Goal: Task Accomplishment & Management: Use online tool/utility

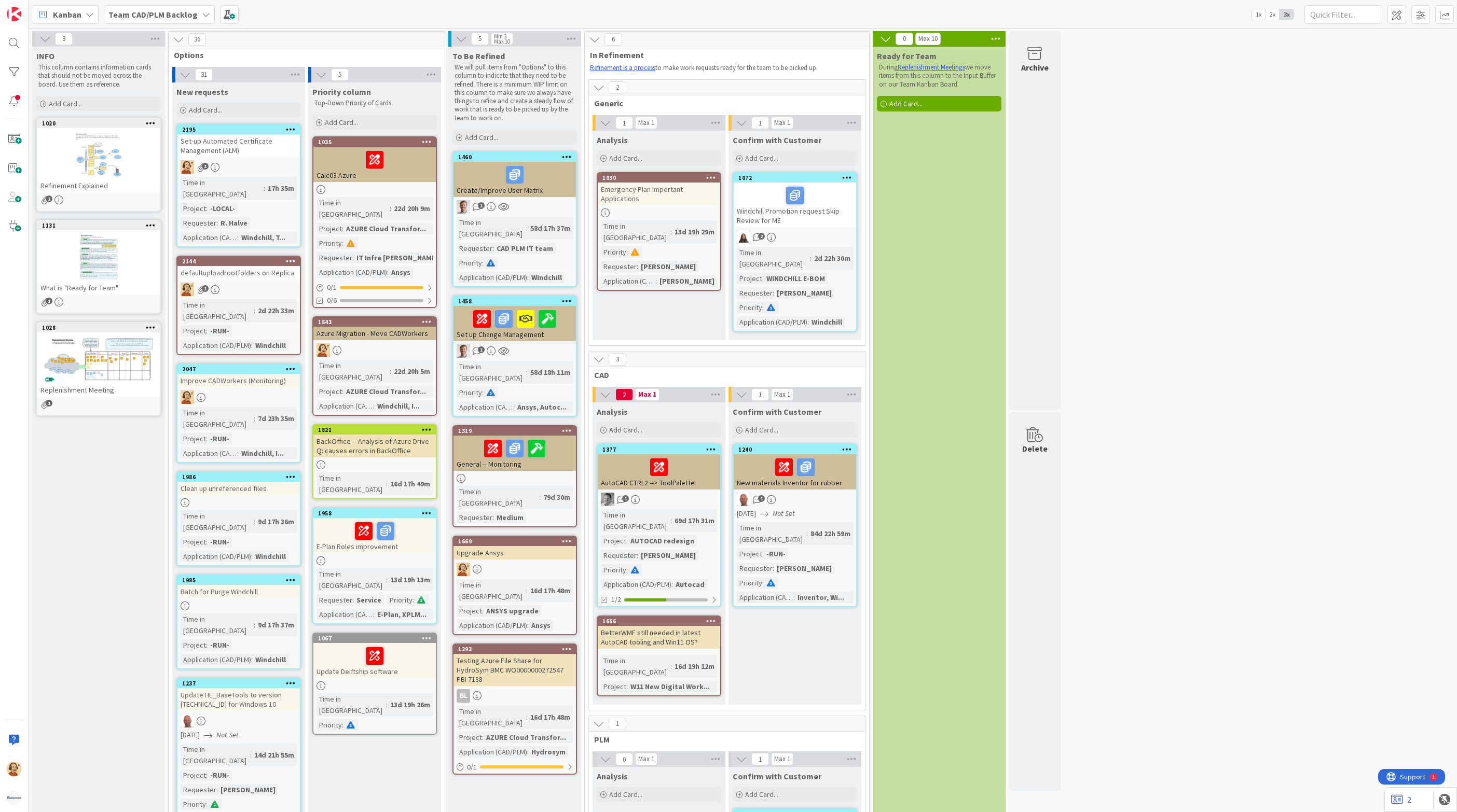
click at [175, 10] on b "Team CAD/PLM Backlog" at bounding box center [153, 14] width 90 height 10
click at [187, 124] on h4 "Team CAD/PLM Kanban" at bounding box center [178, 123] width 125 height 10
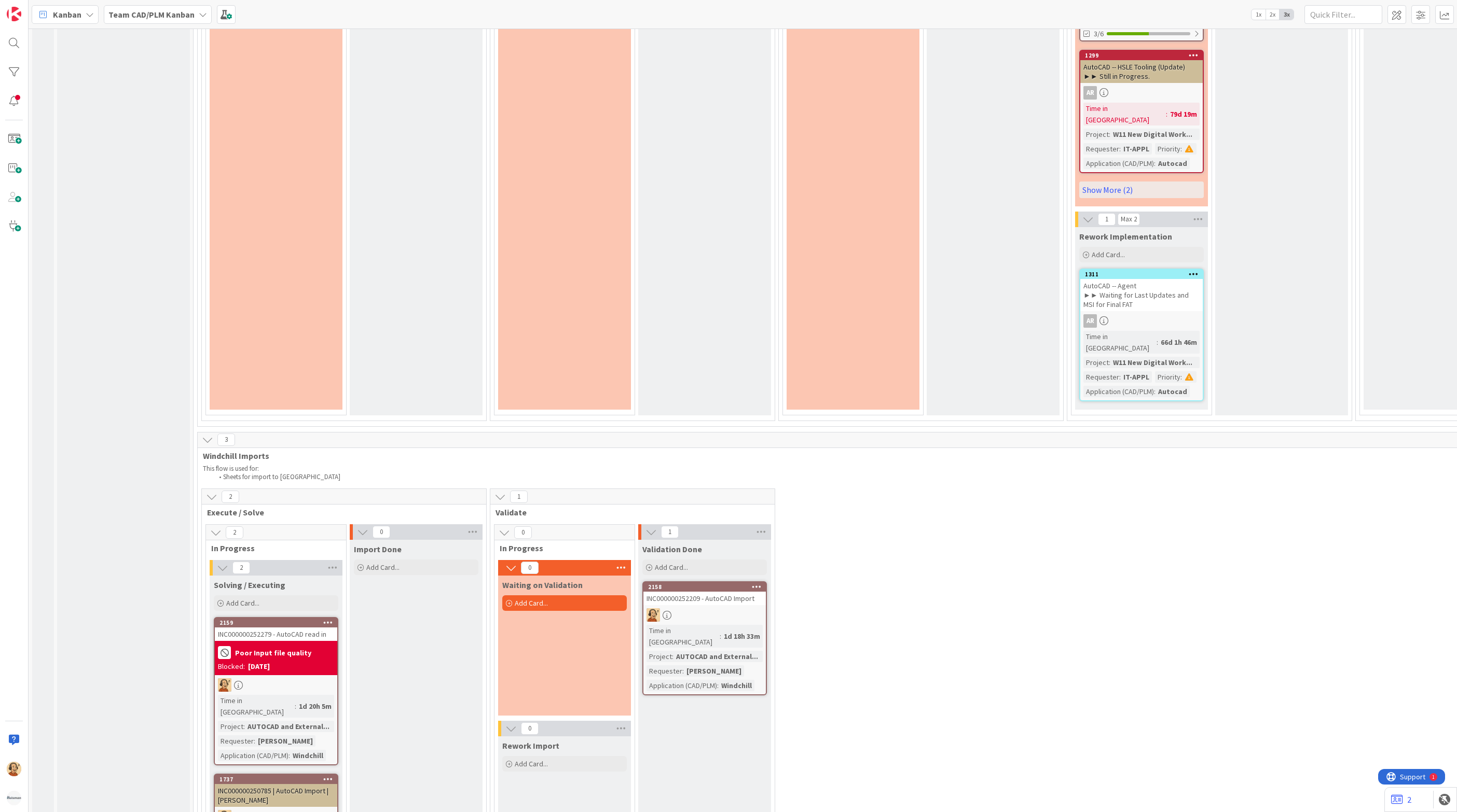
scroll to position [2412, 0]
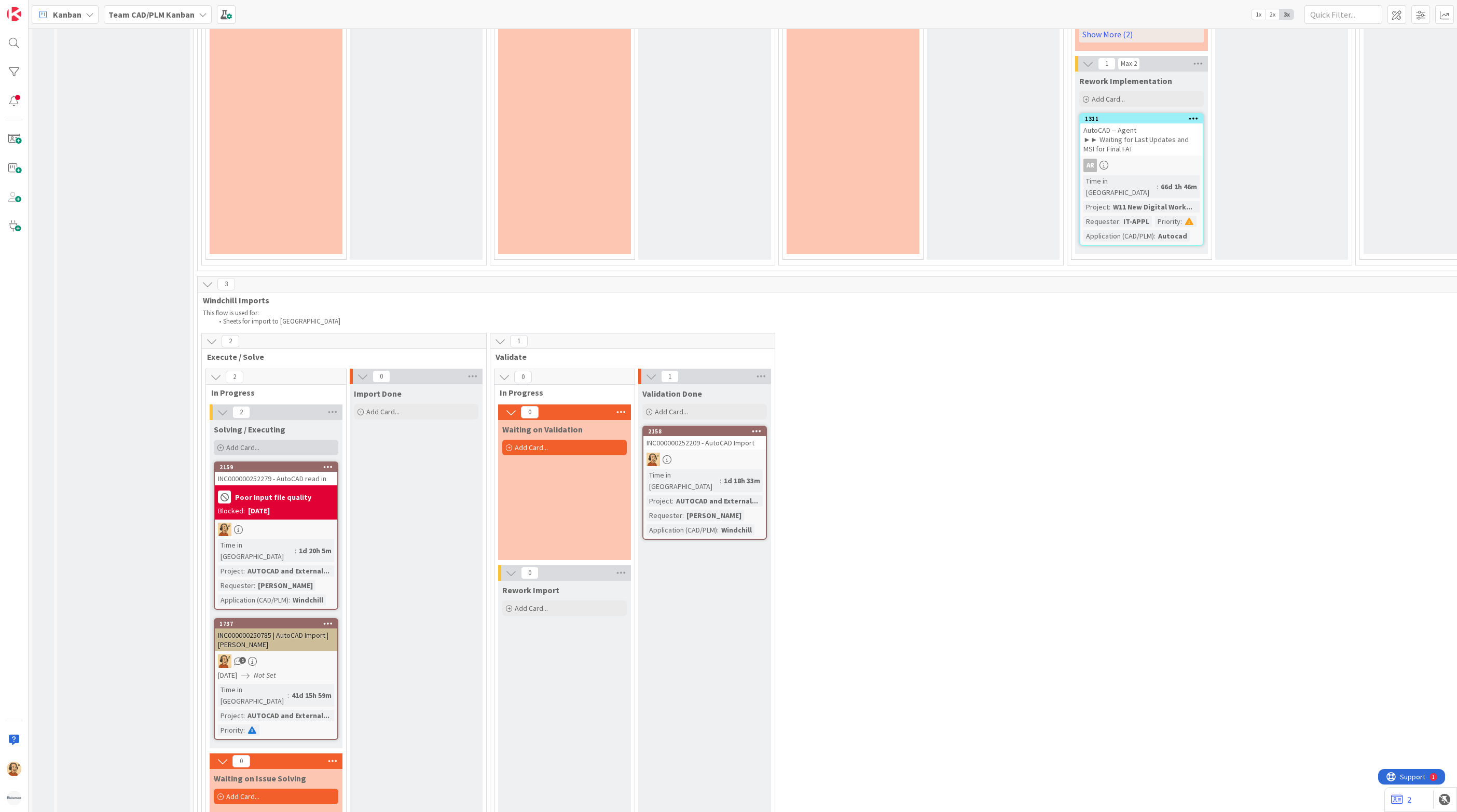
click at [280, 440] on div "Add Card..." at bounding box center [276, 448] width 124 height 16
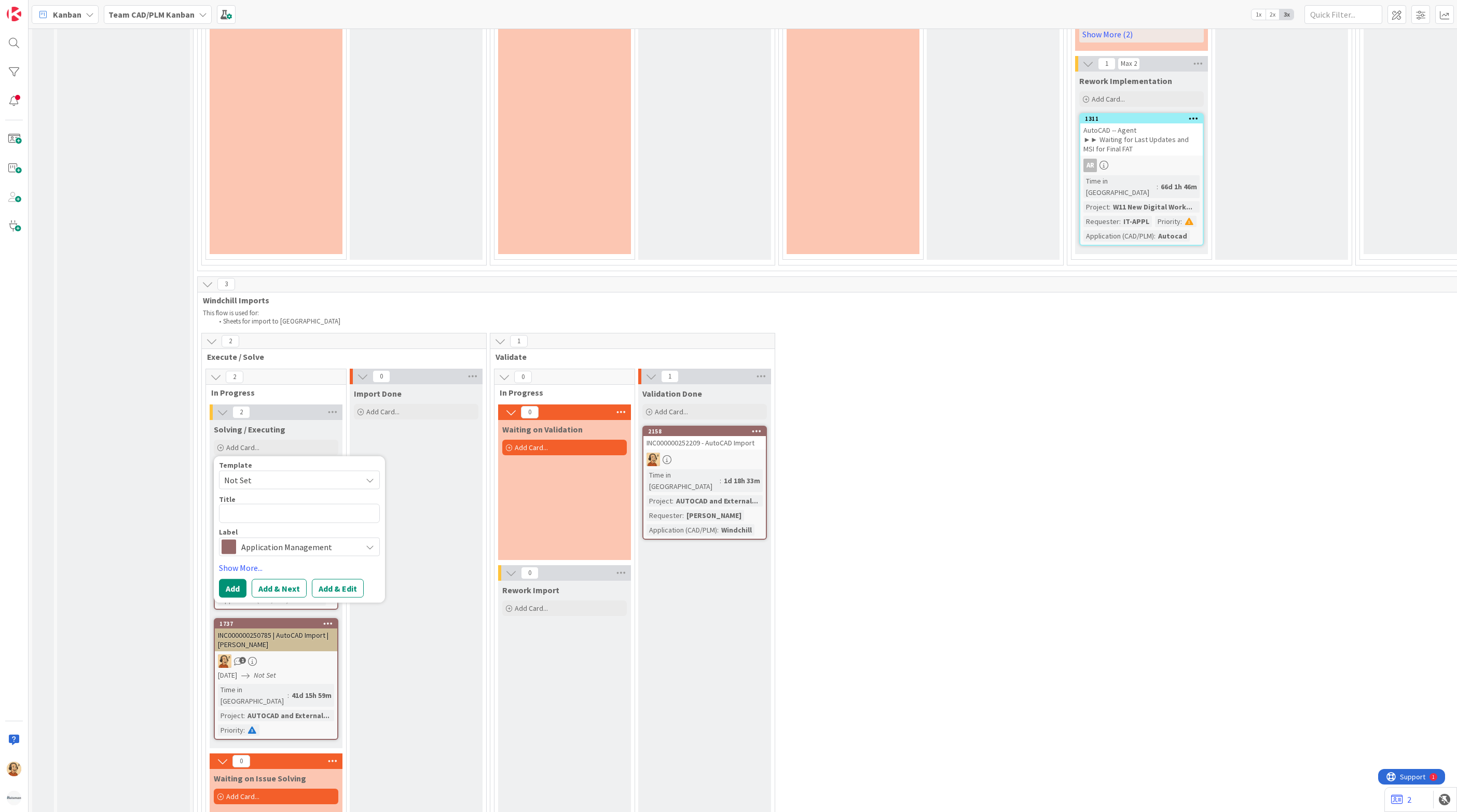
click at [277, 504] on textarea at bounding box center [299, 513] width 161 height 19
type textarea "x"
type textarea "INC000000252392"
type textarea "x"
type textarea "INC000000252392"
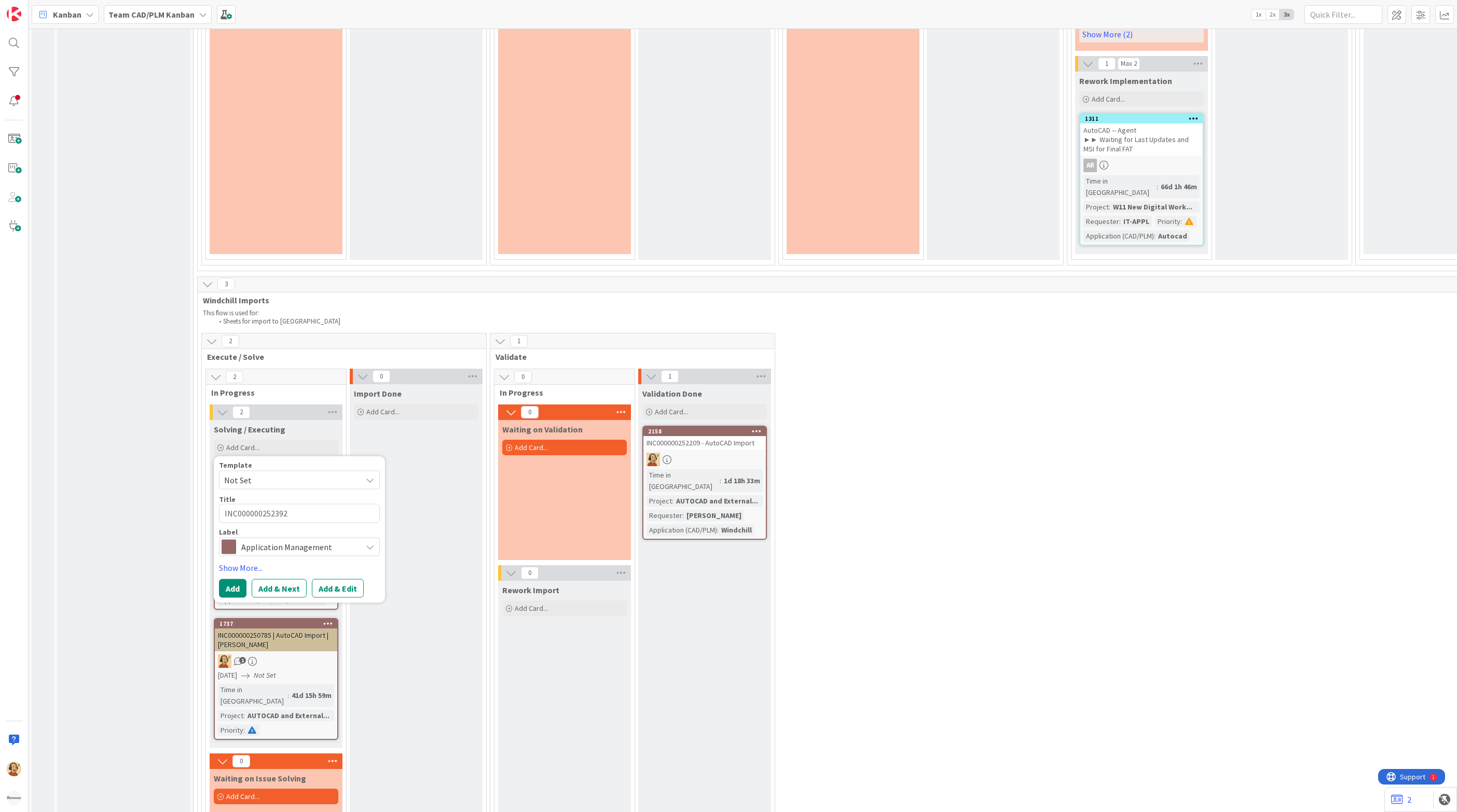
type textarea "x"
type textarea "INC000000252392 -"
type textarea "x"
type textarea "INC000000252392 -"
type textarea "x"
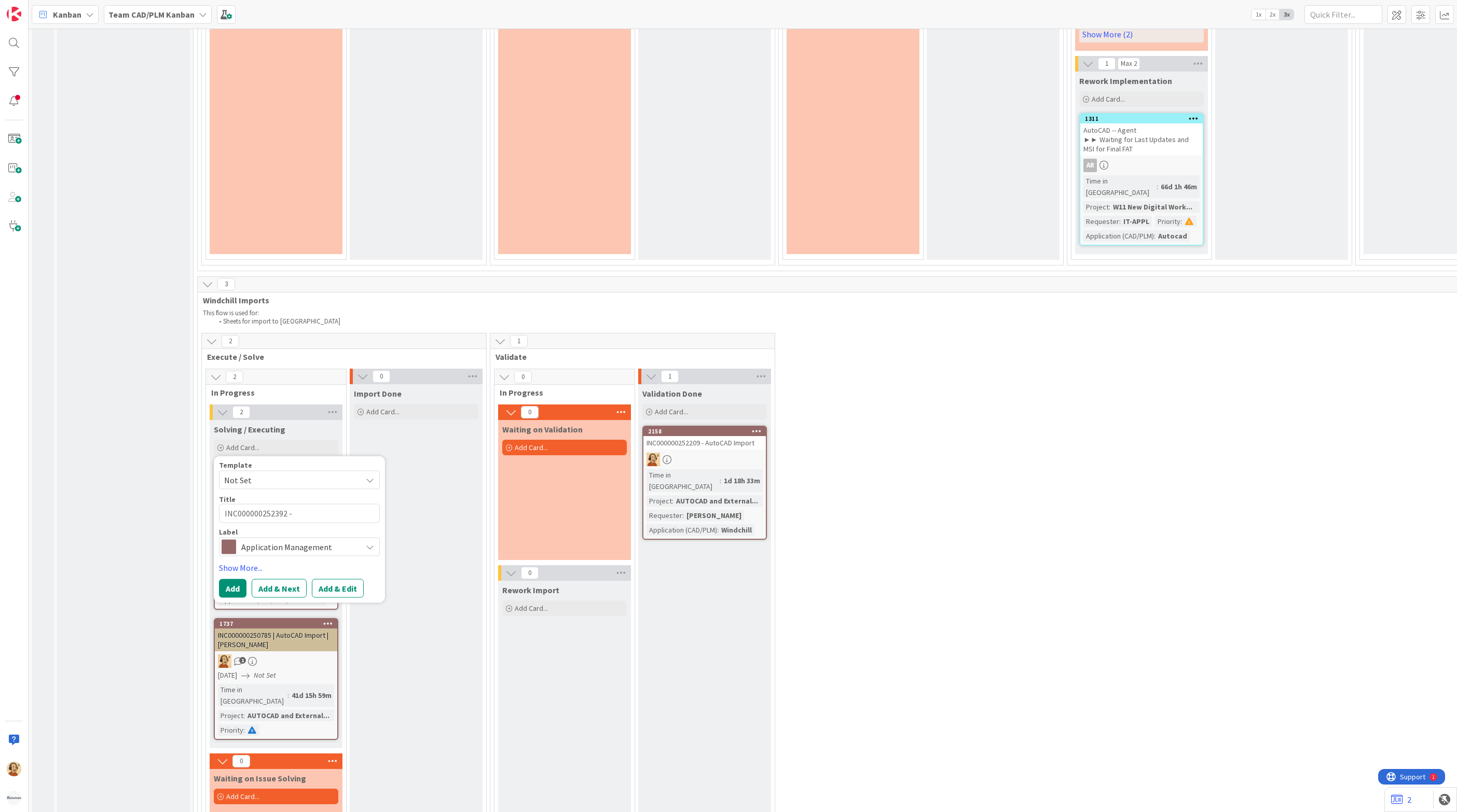
type textarea "INC000000252392 - A"
type textarea "x"
type textarea "INC000000252392 - Au"
type textarea "x"
type textarea "INC000000252392 - Aut"
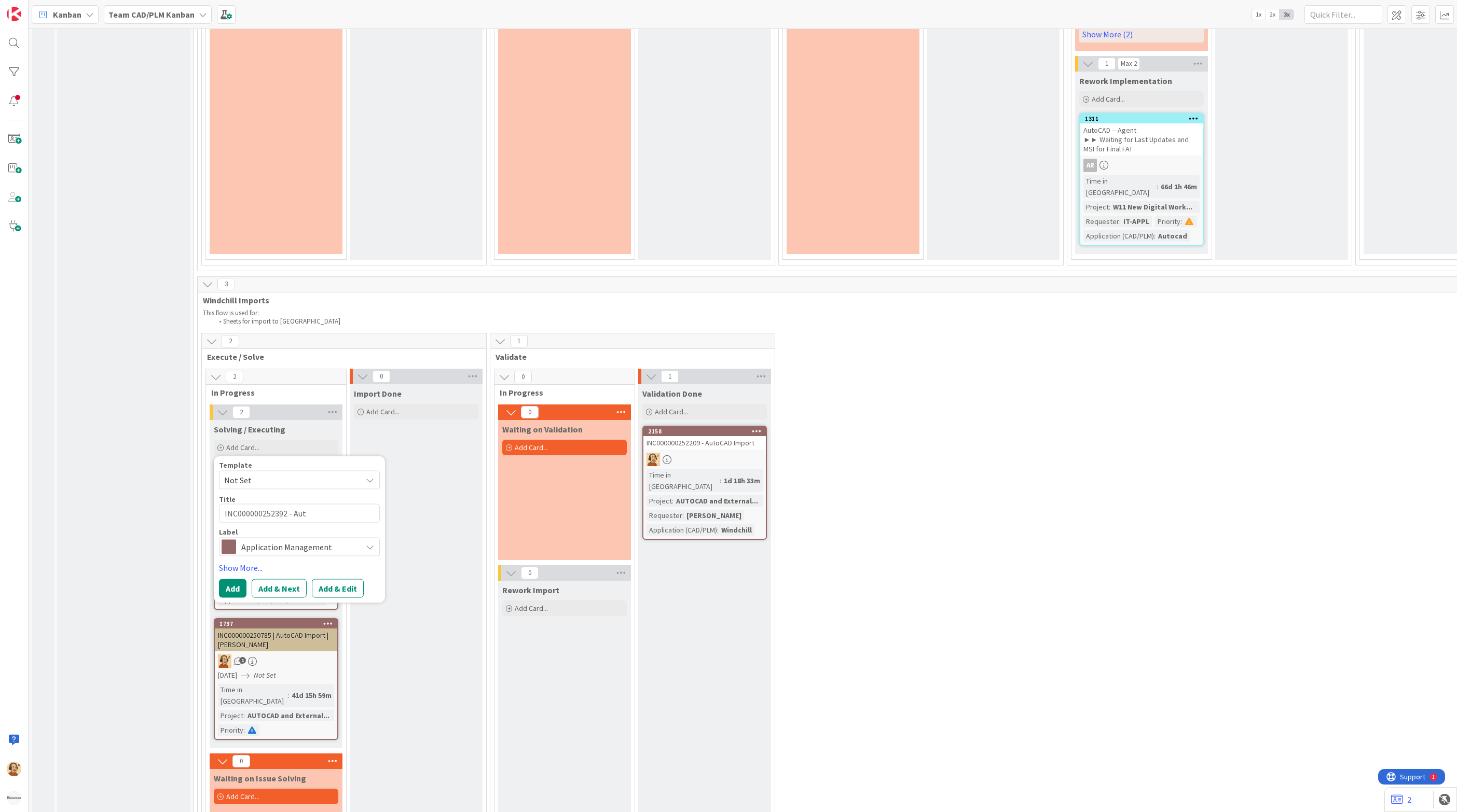
type textarea "x"
type textarea "INC000000252392 - Auto"
type textarea "x"
type textarea "INC000000252392 - AutoC"
type textarea "x"
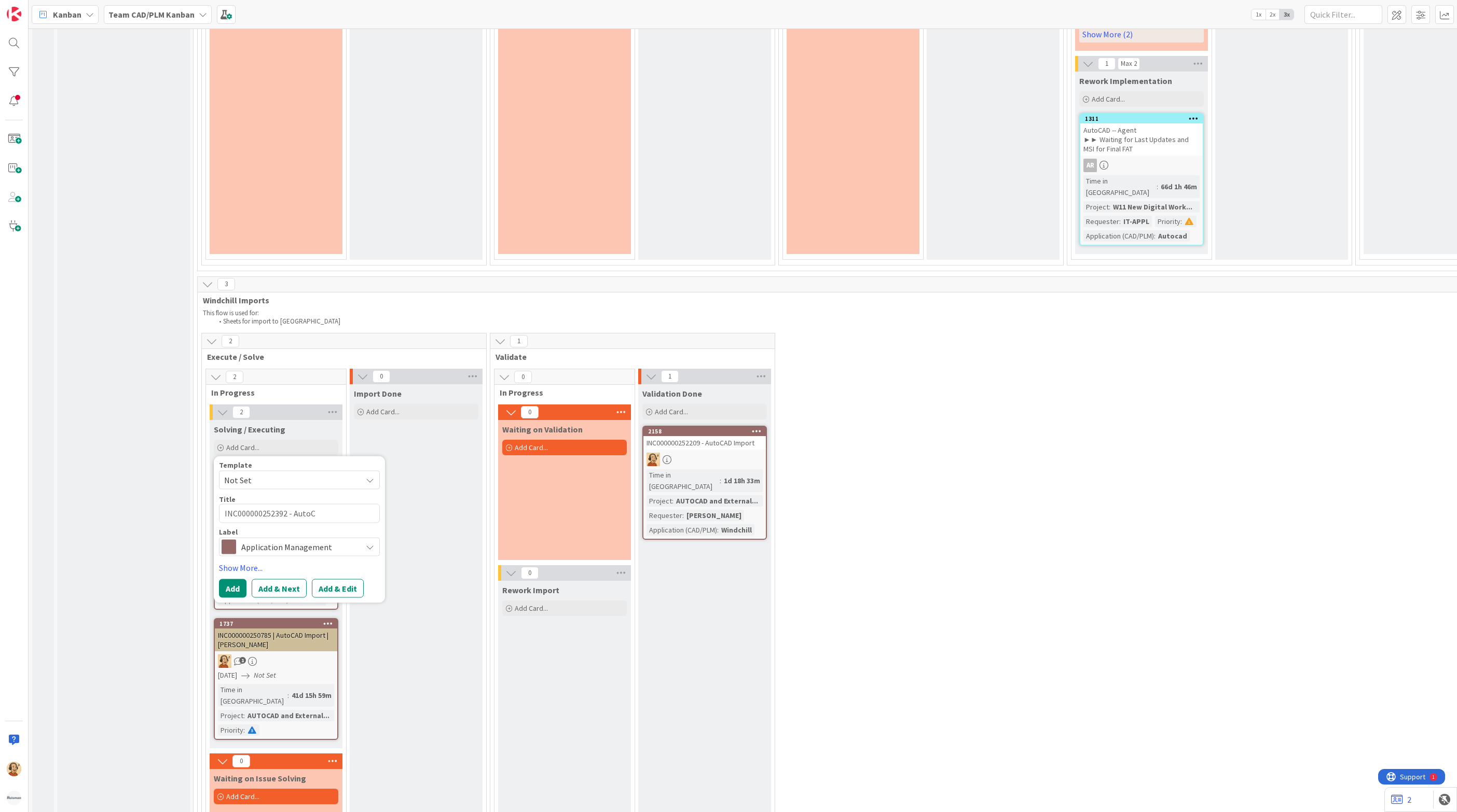
type textarea "INC000000252392 - AutoCA"
type textarea "x"
type textarea "INC000000252392 - AutoCAD"
type textarea "x"
type textarea "INC000000252392 - AutoCAD"
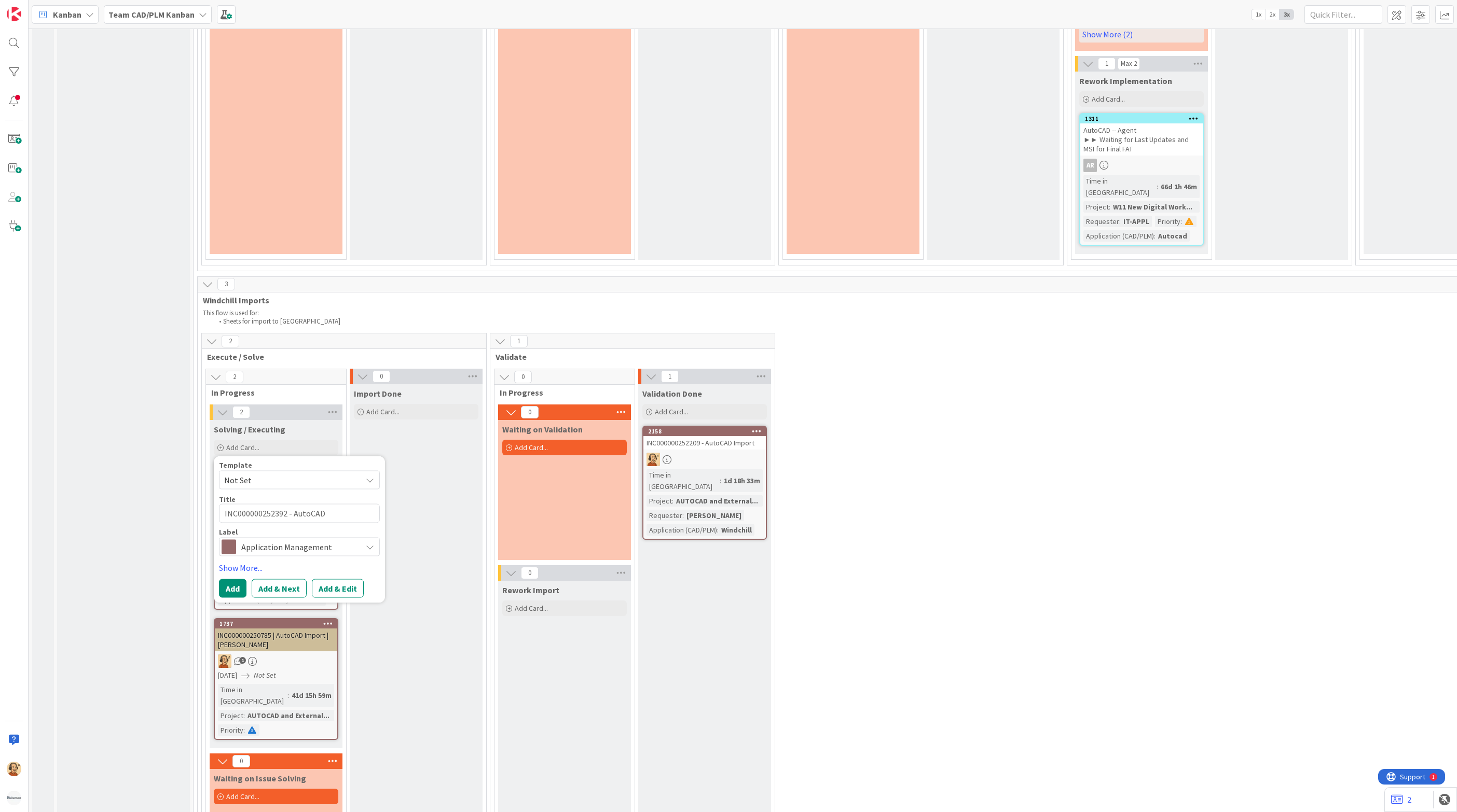
type textarea "x"
type textarea "INC000000252392 - AutoCAD I"
type textarea "x"
type textarea "INC000000252392 - AutoCAD Im"
type textarea "x"
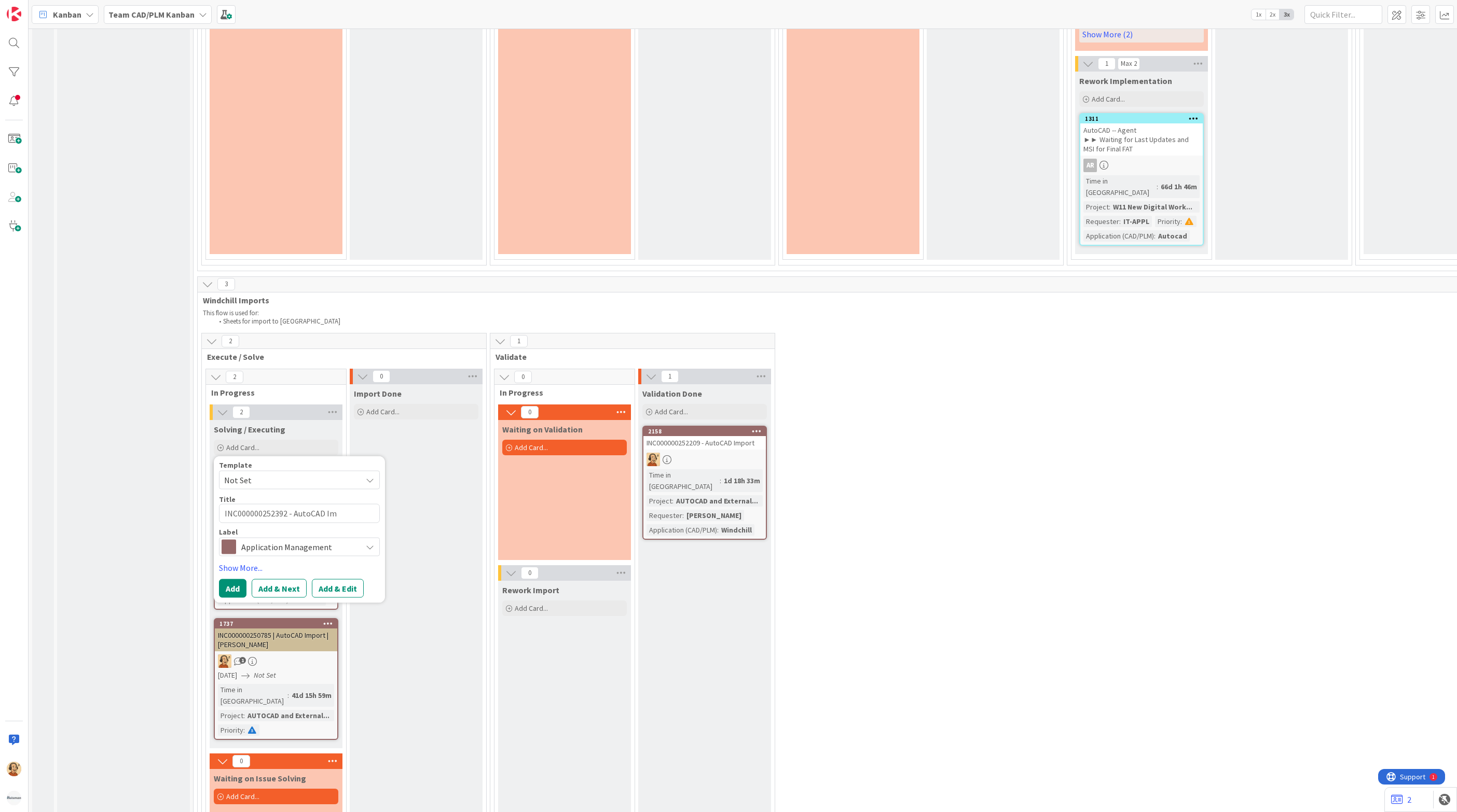
type textarea "INC000000252392 - AutoCAD Imp"
type textarea "x"
type textarea "INC000000252392 - AutoCAD Impo"
type textarea "x"
type textarea "INC000000252392 - AutoCAD Impor"
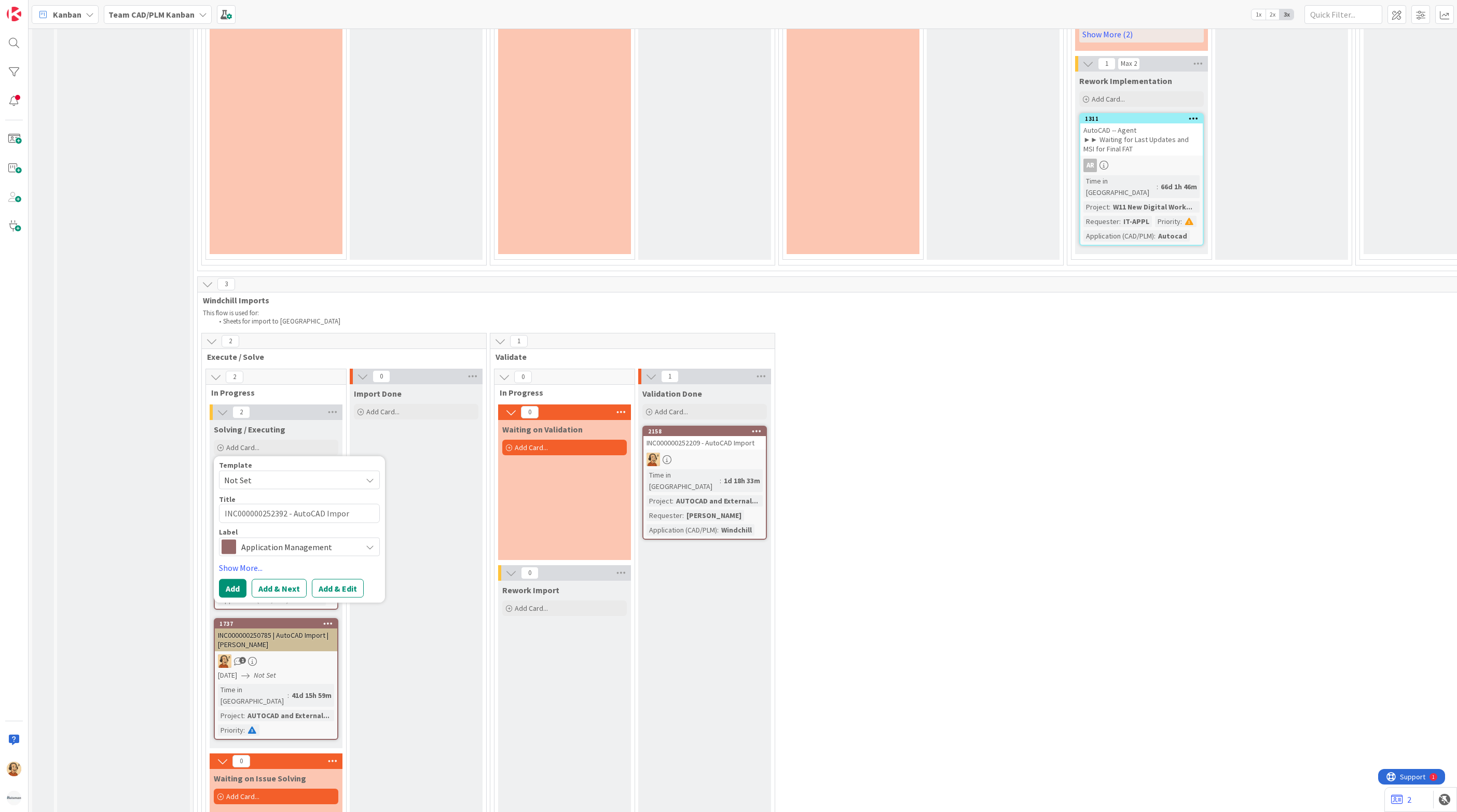
type textarea "x"
type textarea "INC000000252392 - AutoCAD Import"
click at [324, 579] on button "Add & Edit" at bounding box center [338, 589] width 51 height 19
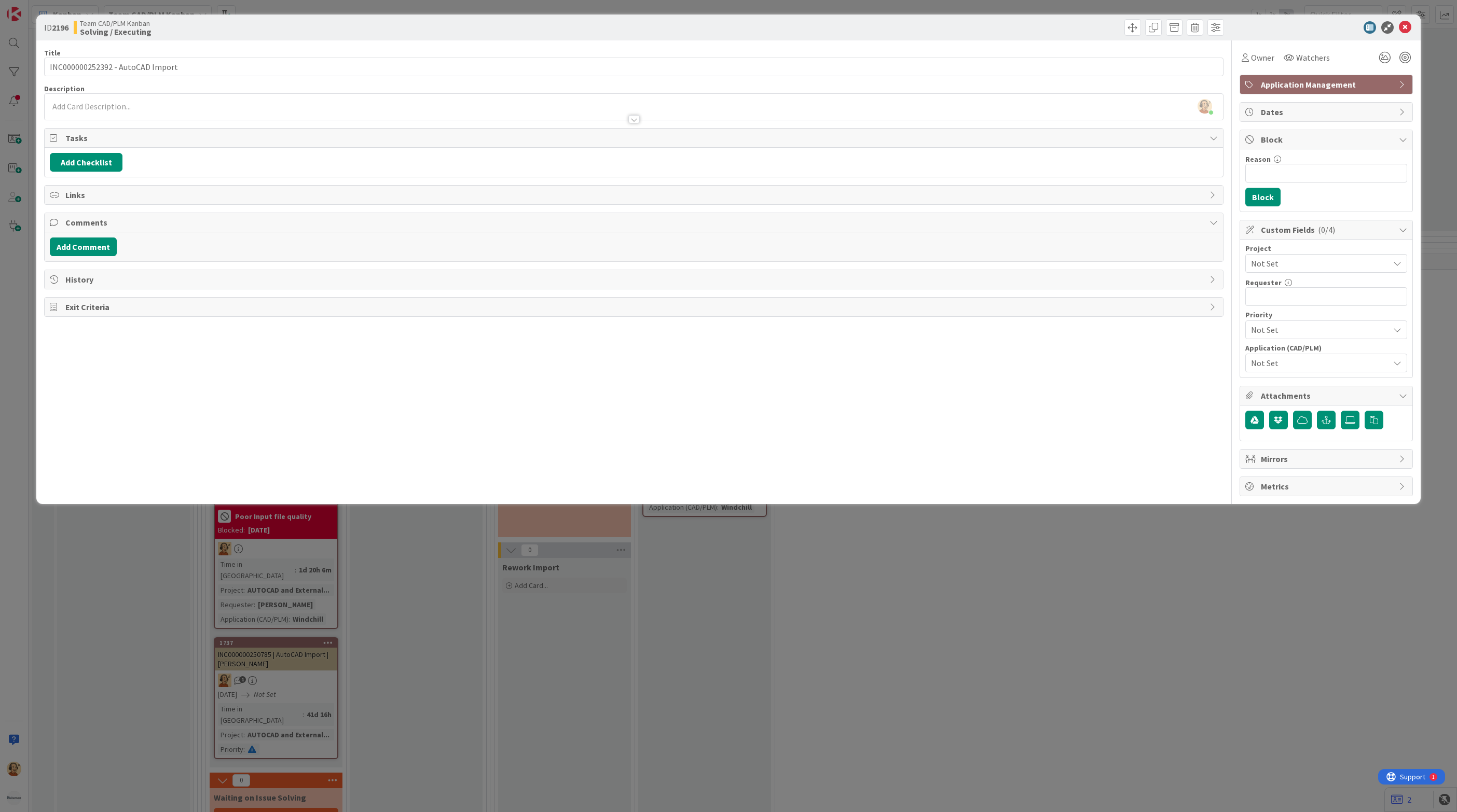
click at [184, 112] on div at bounding box center [633, 114] width 1178 height 11
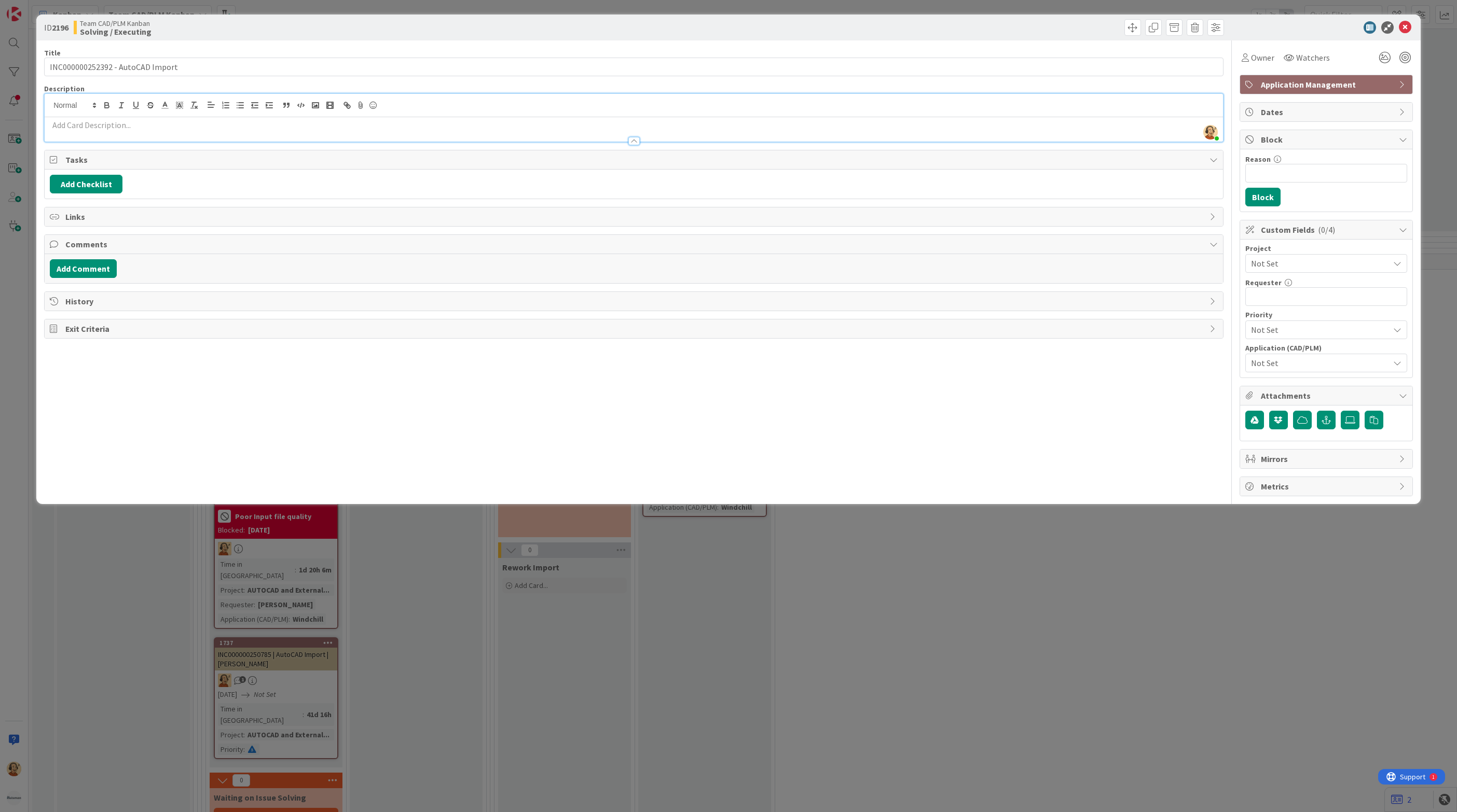
click at [113, 132] on div at bounding box center [633, 136] width 1178 height 11
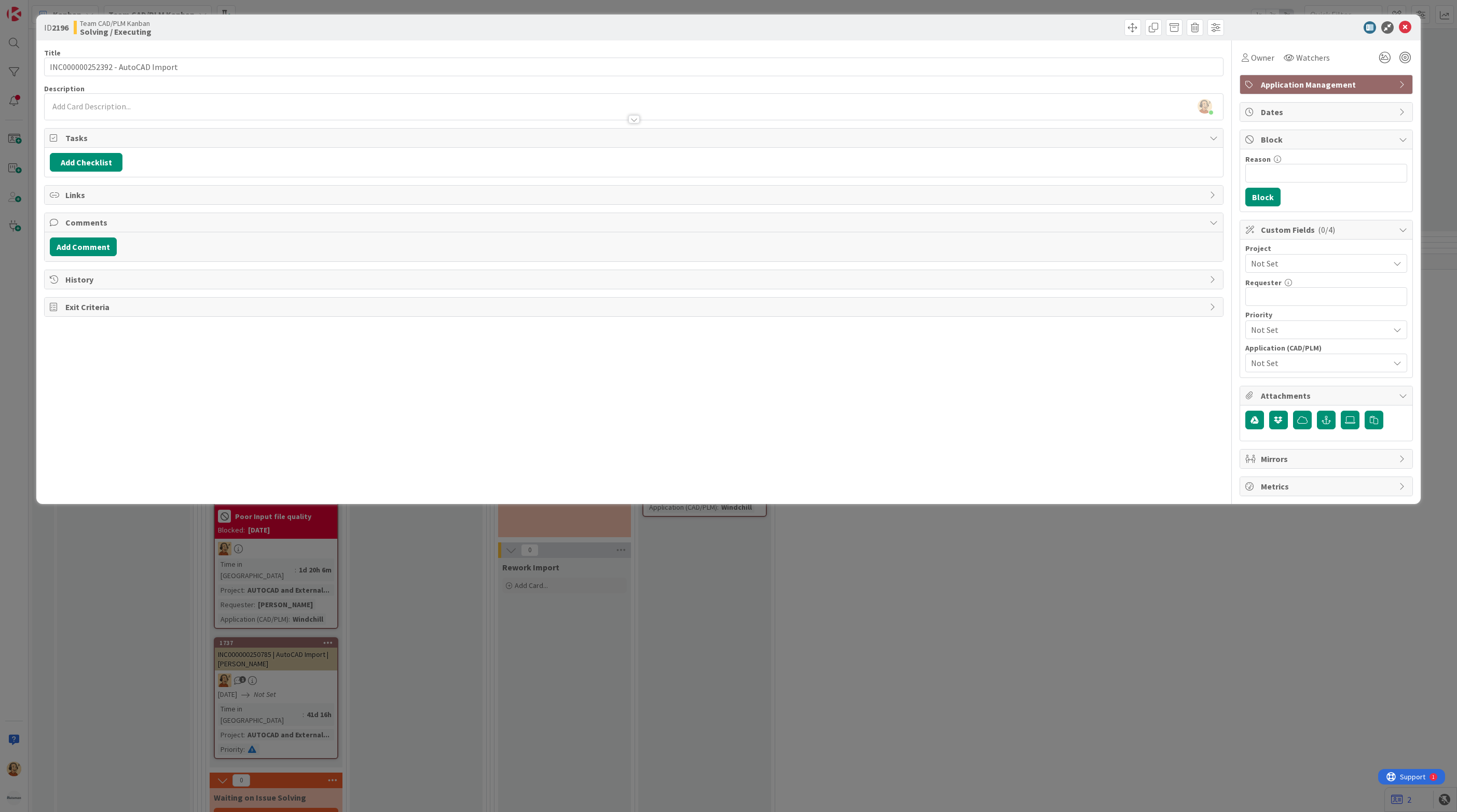
click at [68, 106] on p at bounding box center [634, 106] width 1168 height 12
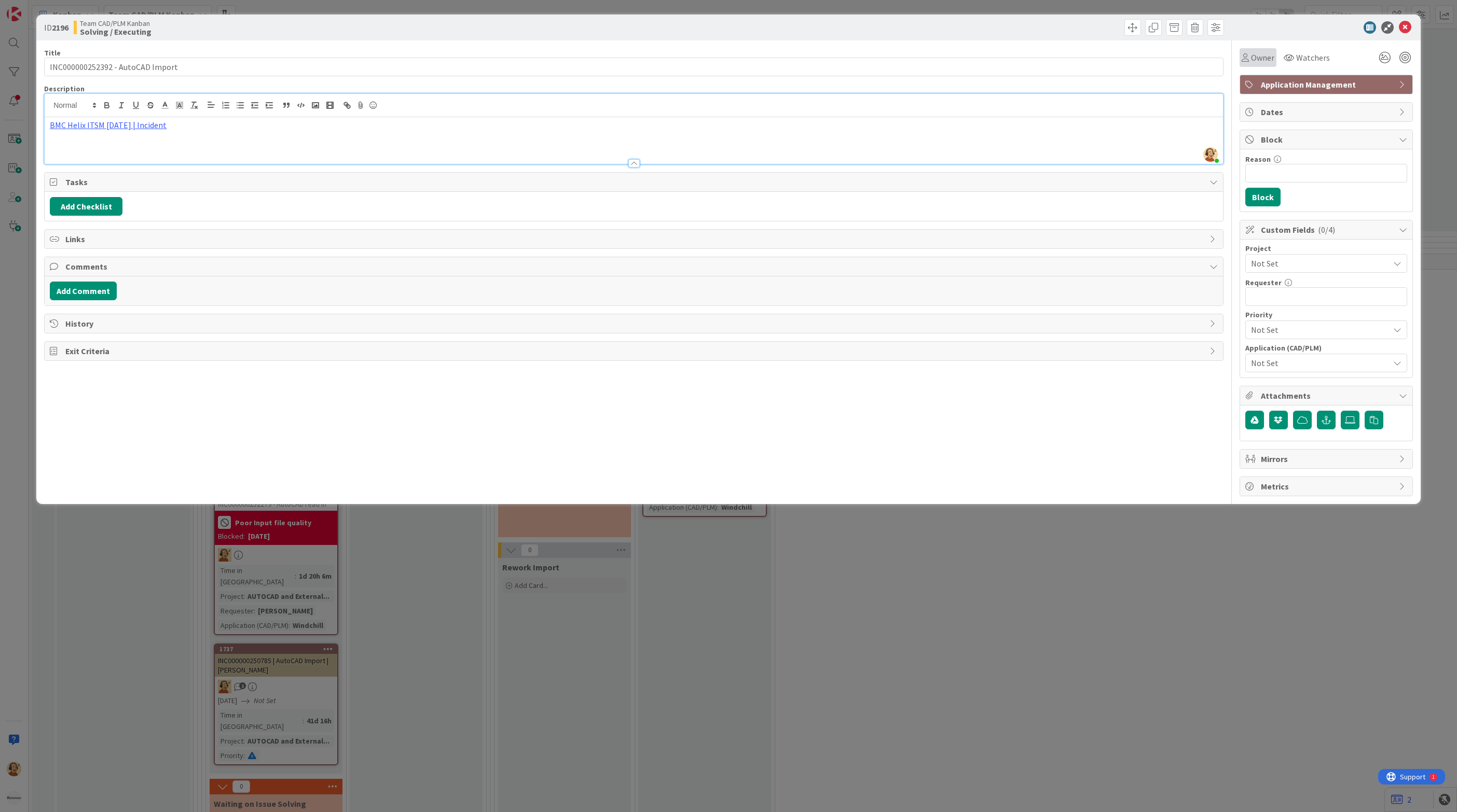
click at [1264, 51] on span "Owner" at bounding box center [1262, 58] width 23 height 13
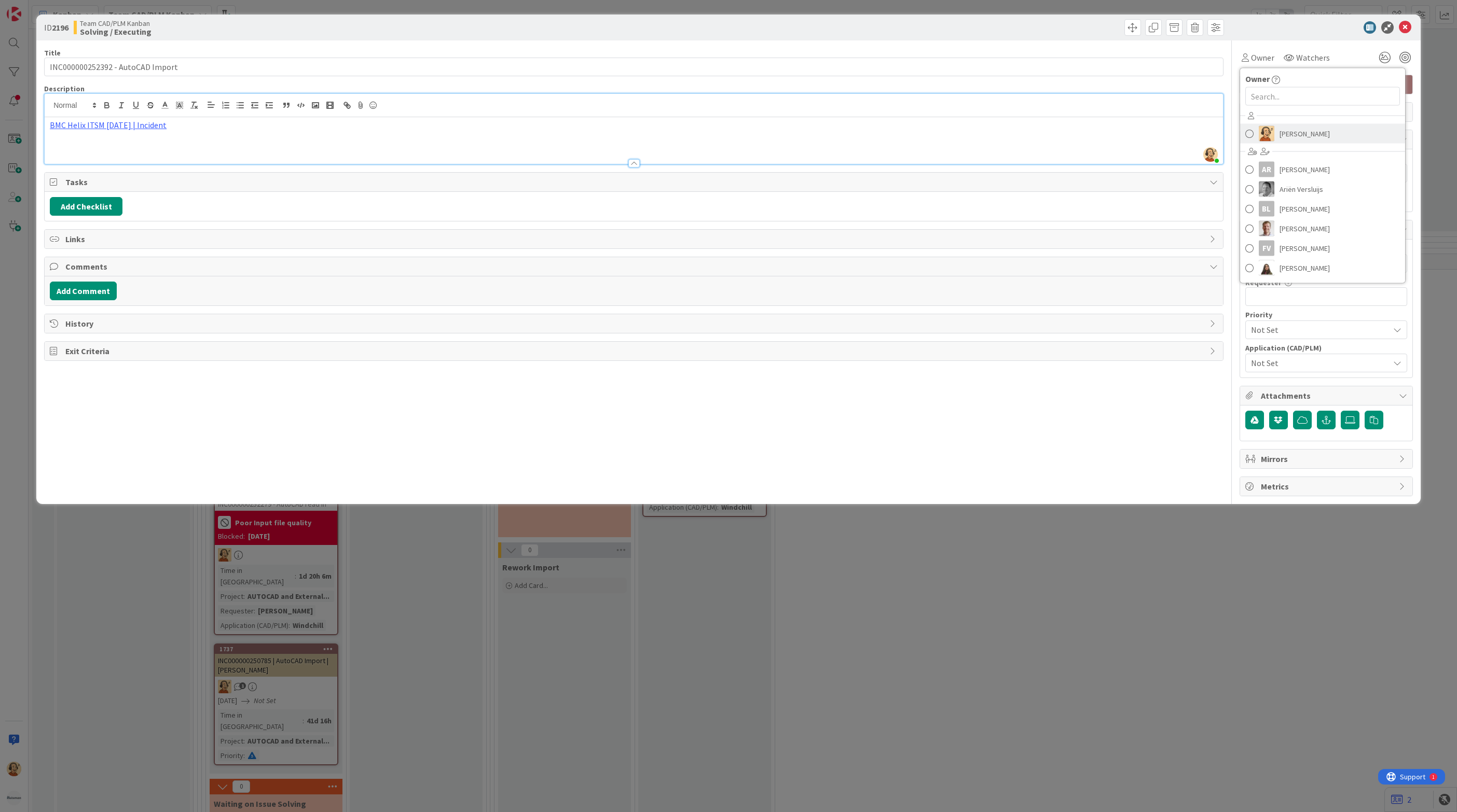
click at [1283, 136] on span "[PERSON_NAME]" at bounding box center [1305, 134] width 51 height 16
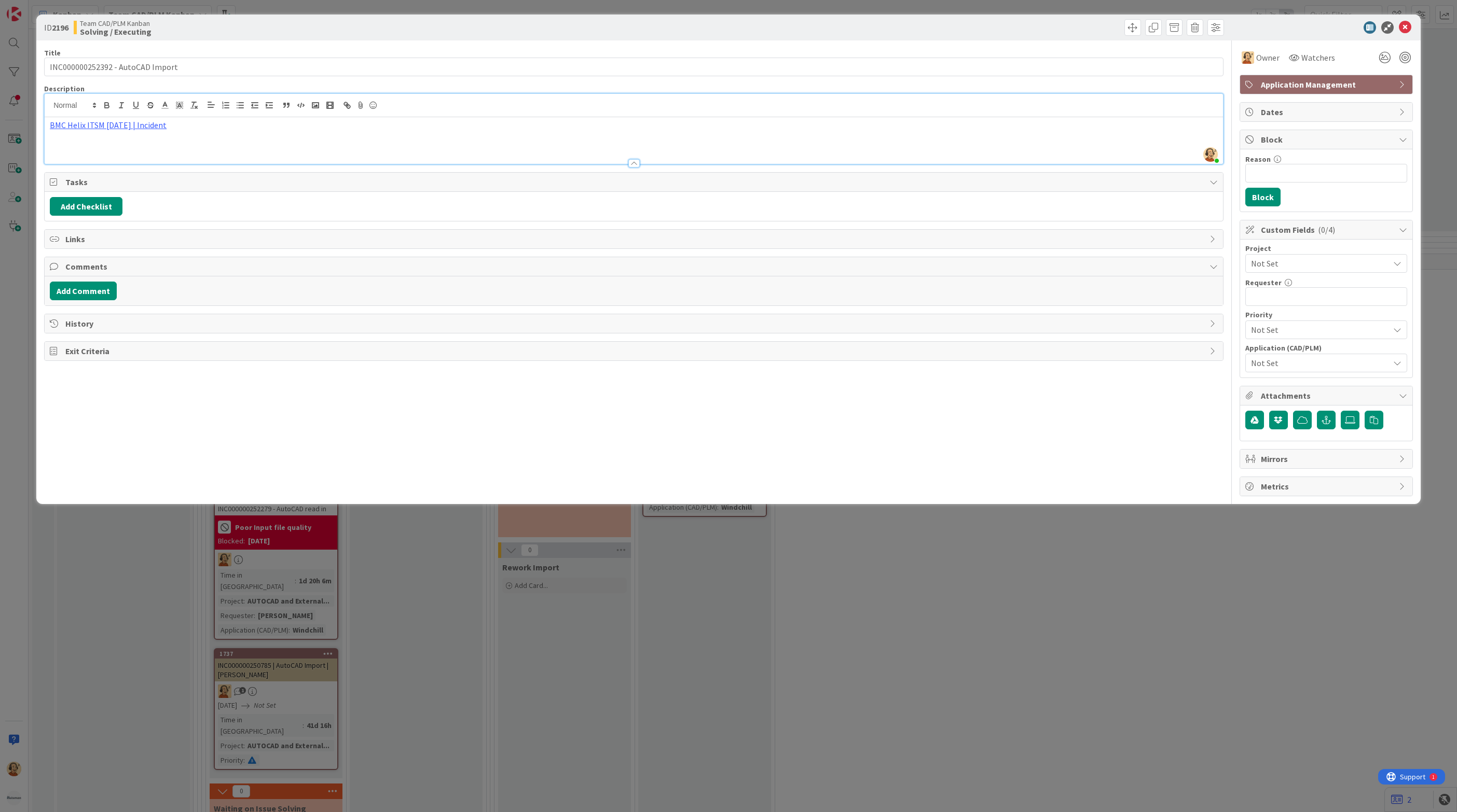
click at [1276, 366] on span "Not Set" at bounding box center [1320, 363] width 138 height 13
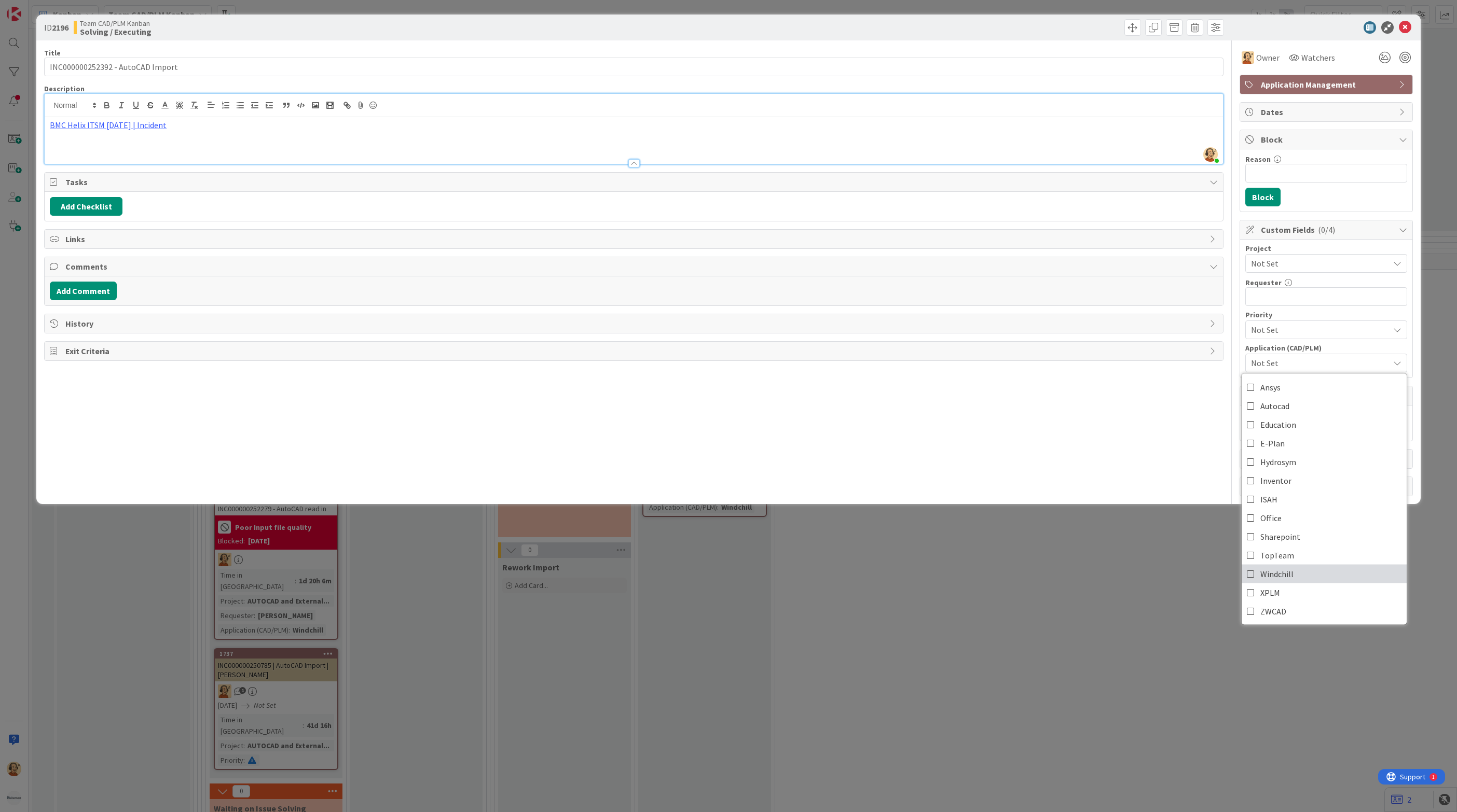
click at [1286, 578] on span "Windchill" at bounding box center [1276, 574] width 33 height 16
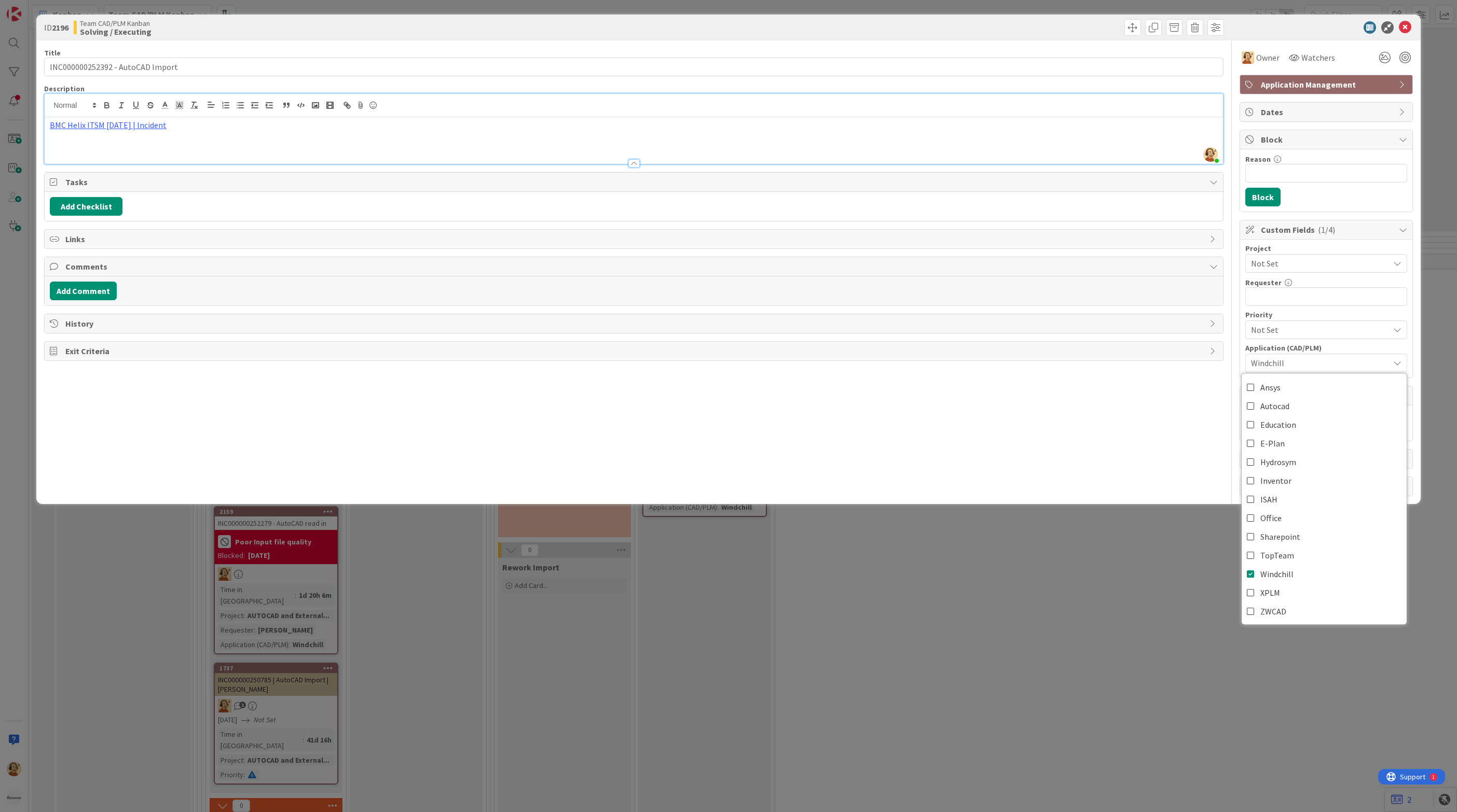
click at [1296, 263] on span "Not Set" at bounding box center [1318, 263] width 133 height 14
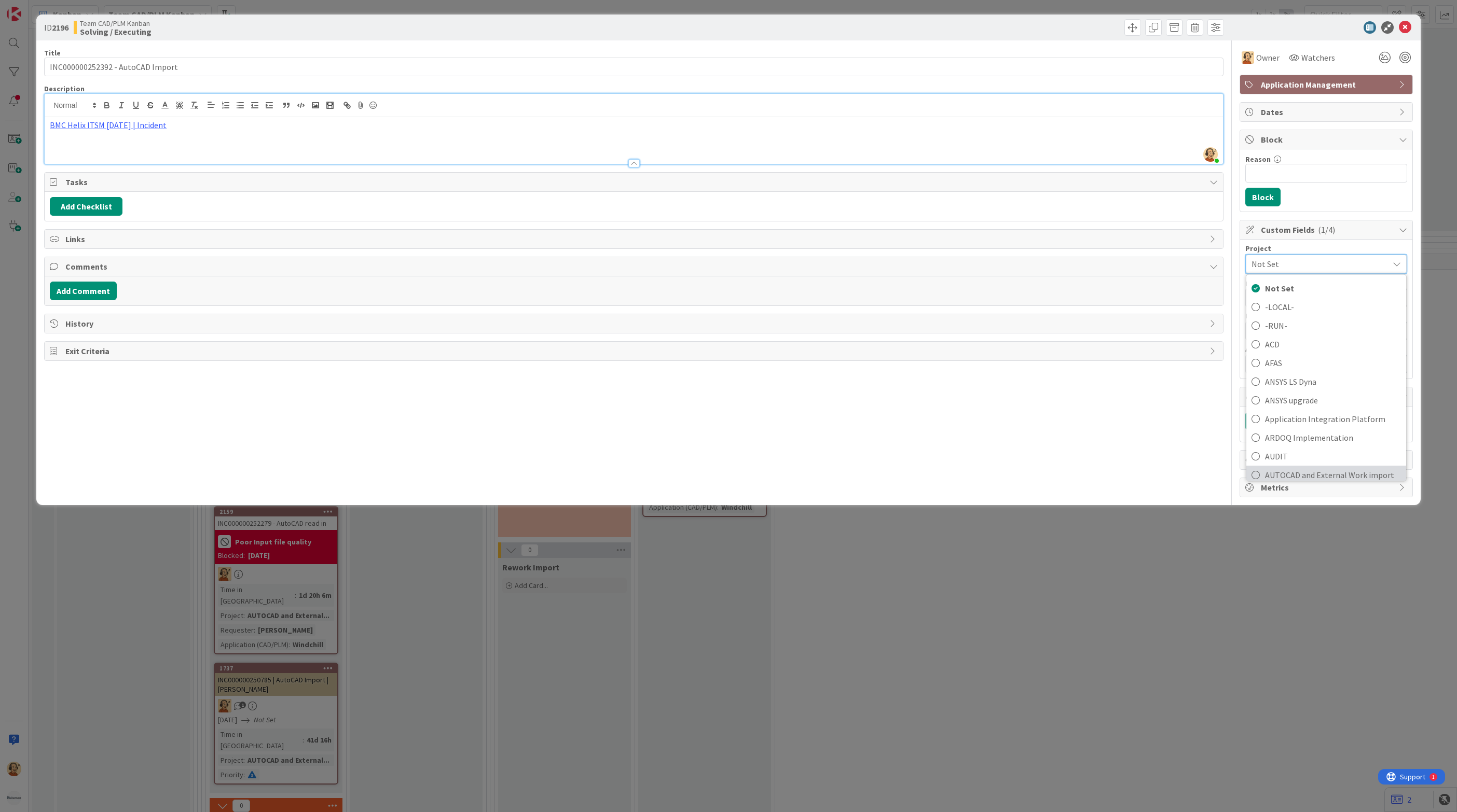
click at [1320, 474] on span "AUTOCAD and External Work import" at bounding box center [1333, 475] width 136 height 16
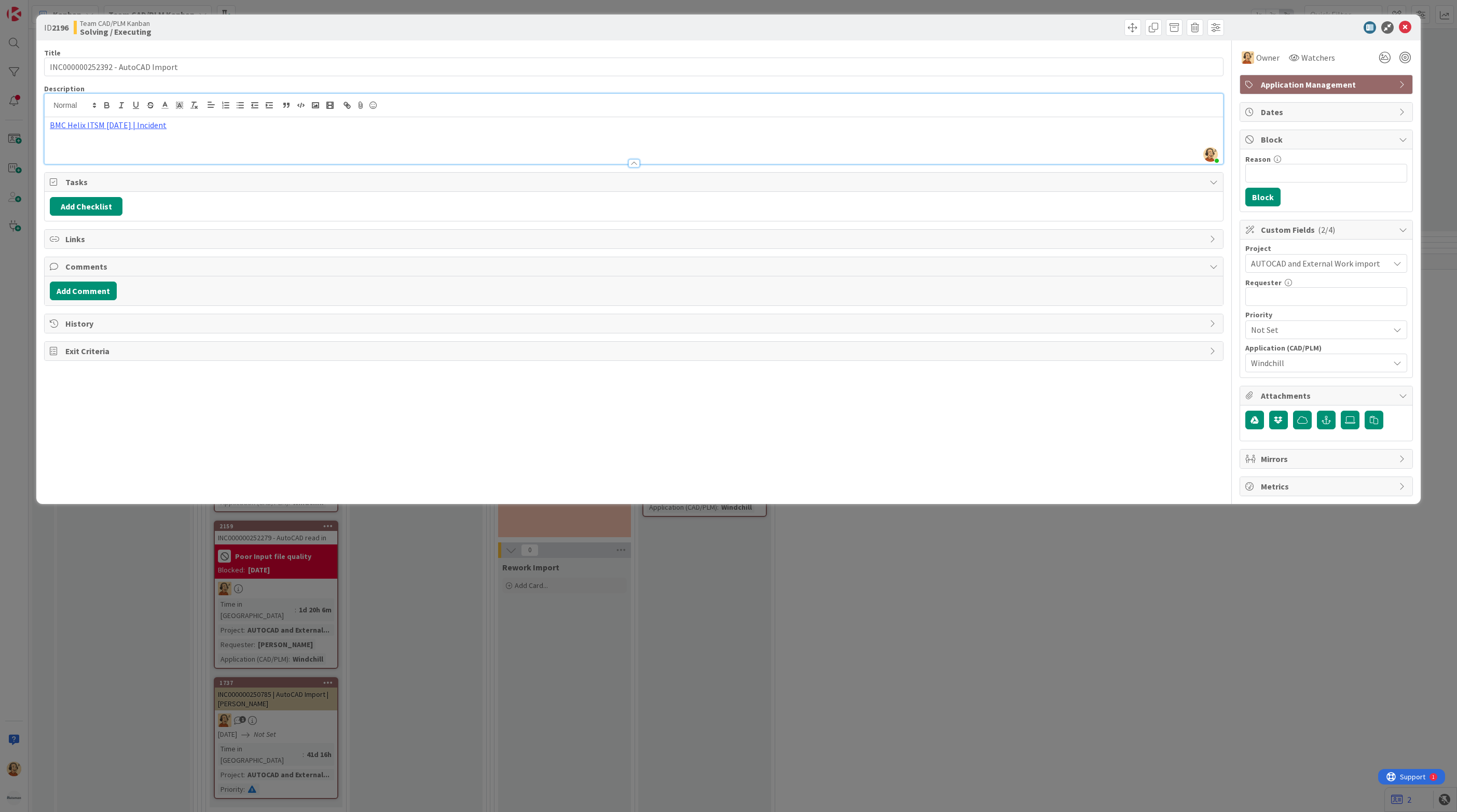
click at [1040, 436] on div "Title 32 / 128 INC000000252392 - AutoCAD Import Description [PERSON_NAME] just …" at bounding box center [634, 269] width 1179 height 456
drag, startPoint x: 1406, startPoint y: 23, endPoint x: 854, endPoint y: 70, distance: 554.0
click at [936, 73] on div "ID 2196 Team CAD/PLM Kanban Solving / Executing Title 32 / 128 INC000000252392 …" at bounding box center [728, 259] width 1384 height 490
click at [1076, 414] on div "Title 32 / 128 INC000000252392 - AutoCAD Import Description [PERSON_NAME] just …" at bounding box center [634, 269] width 1179 height 456
click at [1402, 26] on icon at bounding box center [1405, 28] width 13 height 13
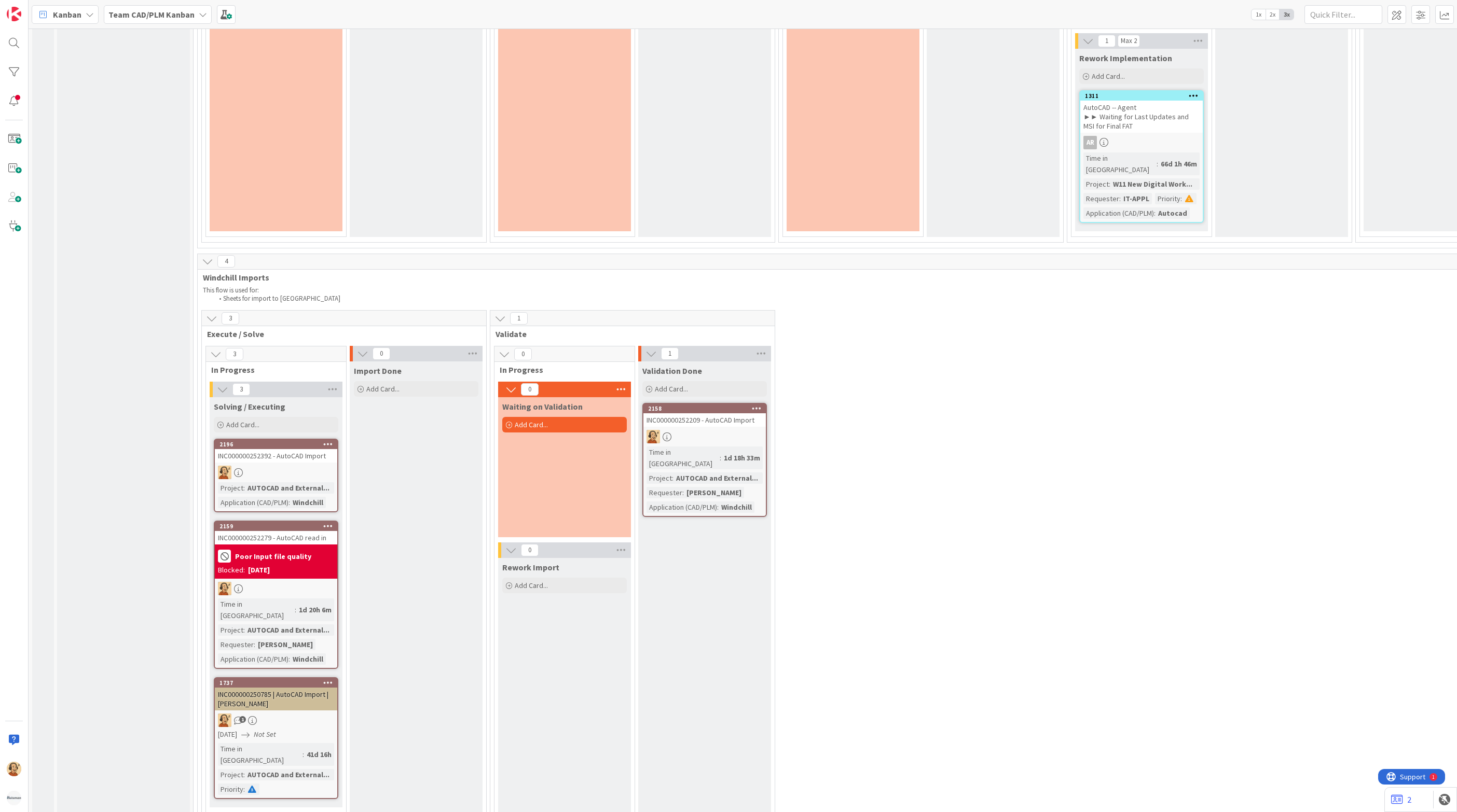
click at [277, 466] on div at bounding box center [276, 472] width 123 height 13
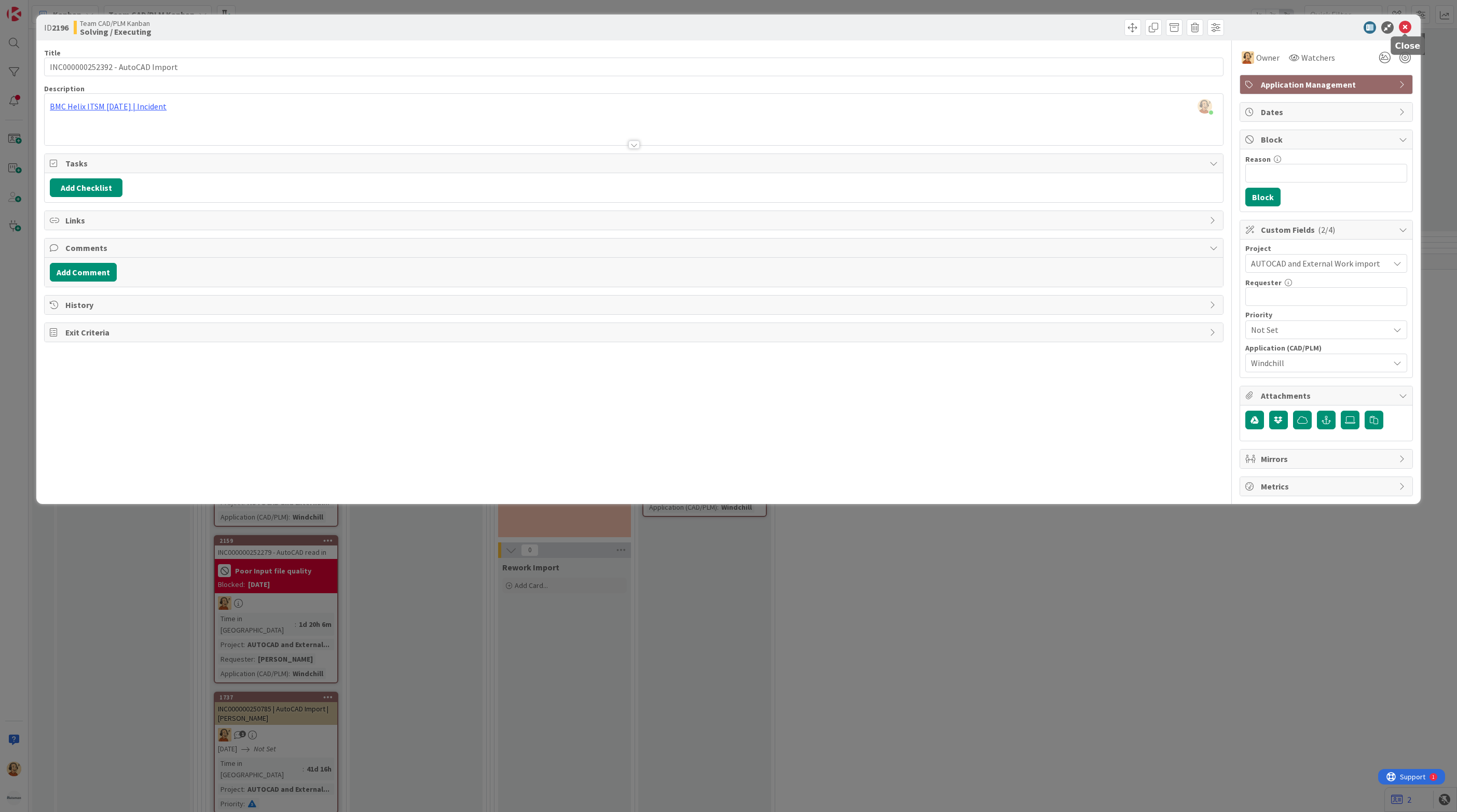
click at [1409, 27] on icon at bounding box center [1405, 28] width 13 height 13
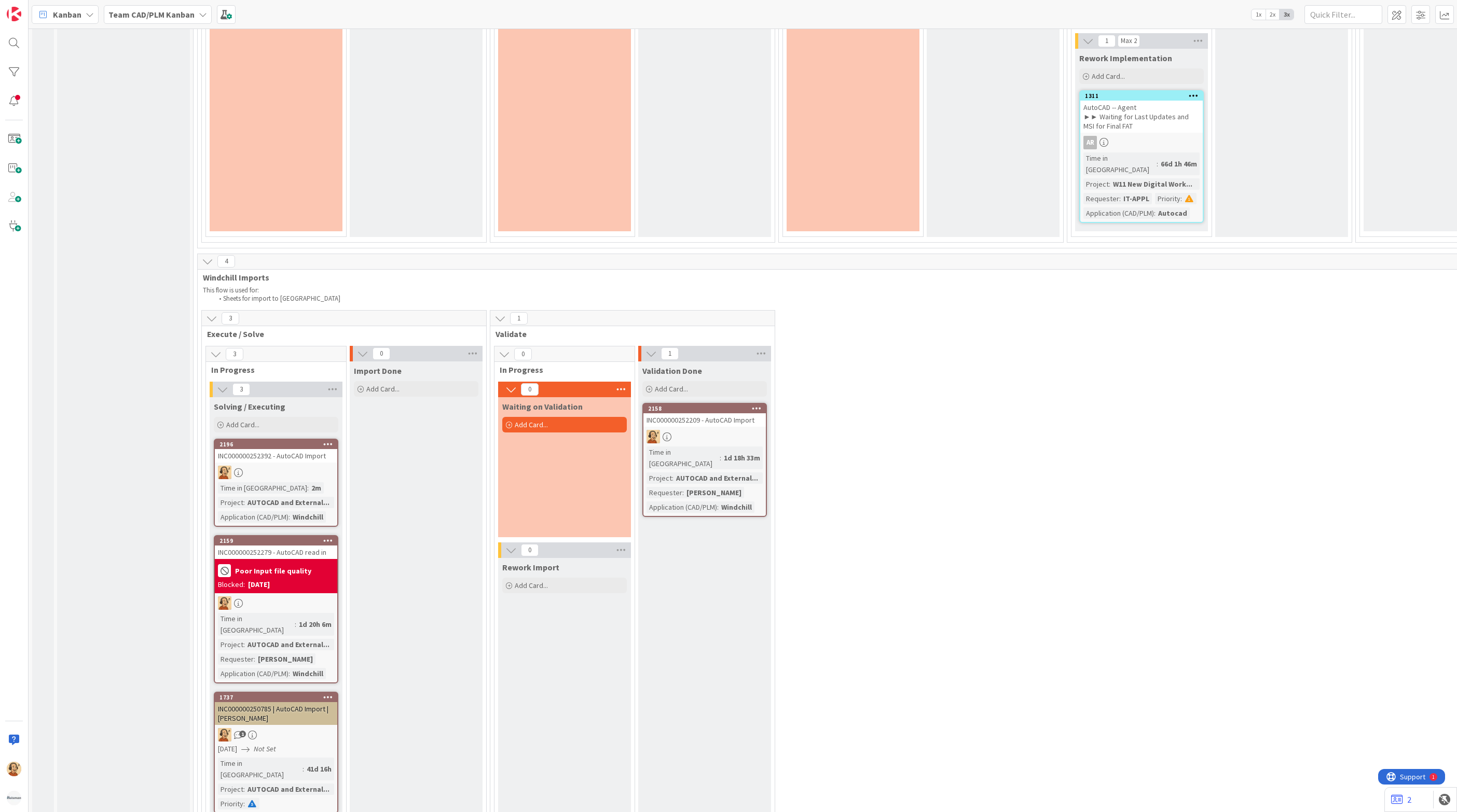
click at [307, 536] on div "2159 INC000000252279 - AutoCAD read in Poor Input file quality Blocked: [DATE] …" at bounding box center [276, 609] width 124 height 148
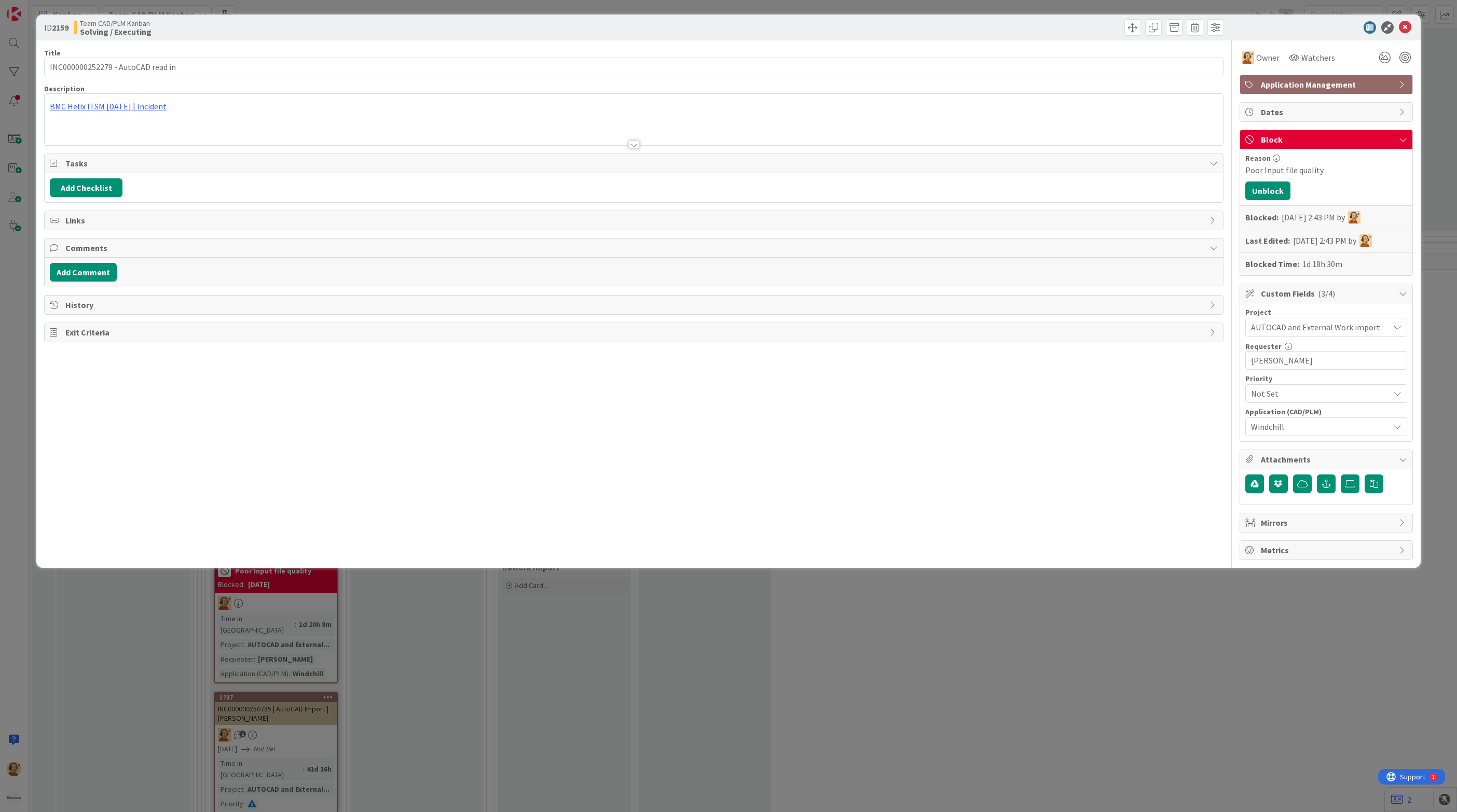
click at [79, 106] on div "BMC Helix ITSM [DATE] | Incident" at bounding box center [633, 120] width 1178 height 51
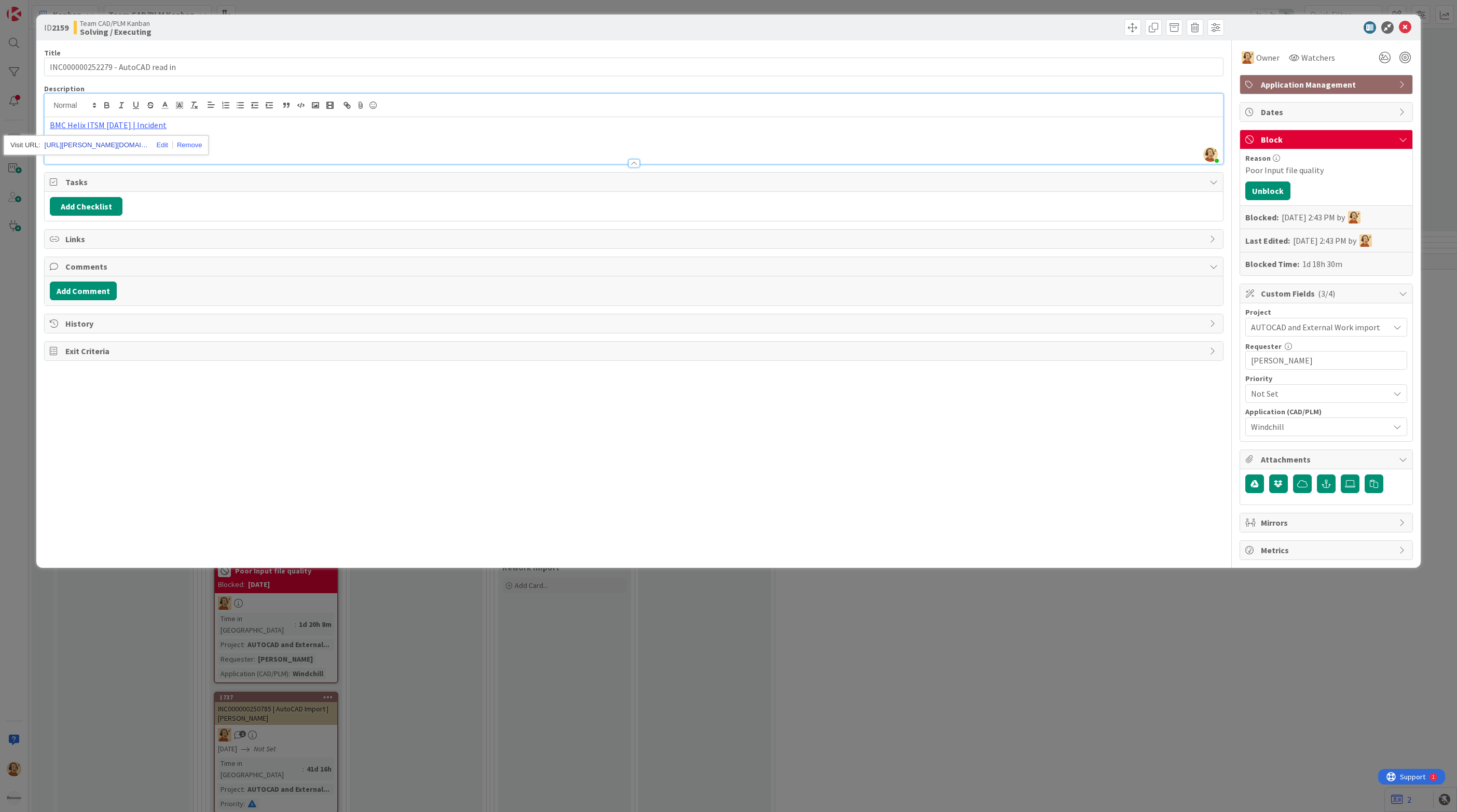
click at [103, 145] on link "[URL][PERSON_NAME][DOMAIN_NAME]" at bounding box center [96, 145] width 104 height 13
click at [1276, 192] on button "Unblock" at bounding box center [1267, 191] width 45 height 19
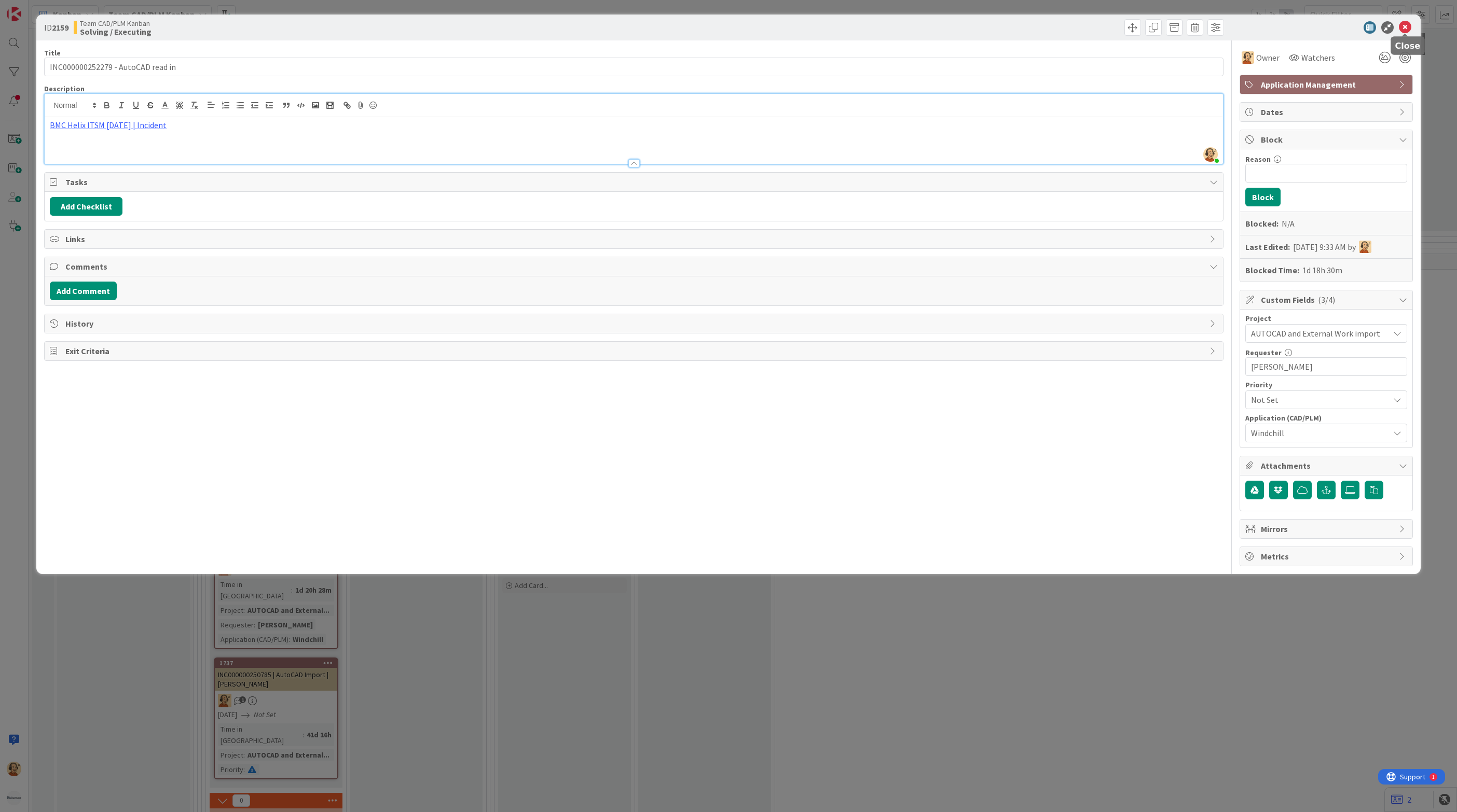
click at [1406, 24] on icon at bounding box center [1405, 28] width 13 height 13
